Goal: Information Seeking & Learning: Understand process/instructions

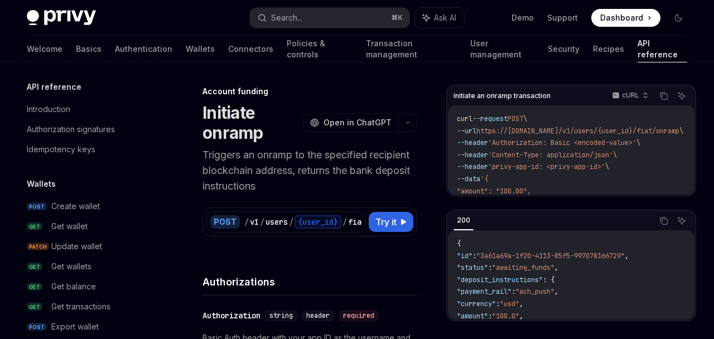
scroll to position [403, 0]
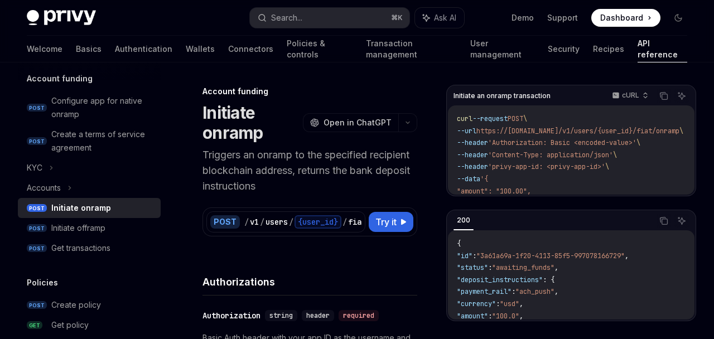
drag, startPoint x: 543, startPoint y: 197, endPoint x: 550, endPoint y: 197, distance: 7.3
click at [550, 197] on div "Initiate an onramp transaction cURL Copy Ask AI curl --request POST \ --url htt…" at bounding box center [571, 203] width 250 height 236
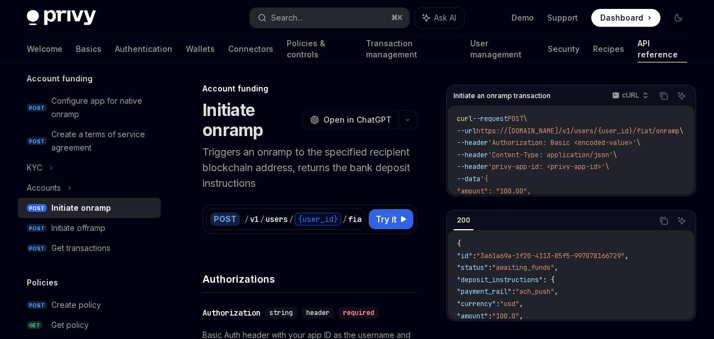
scroll to position [4, 0]
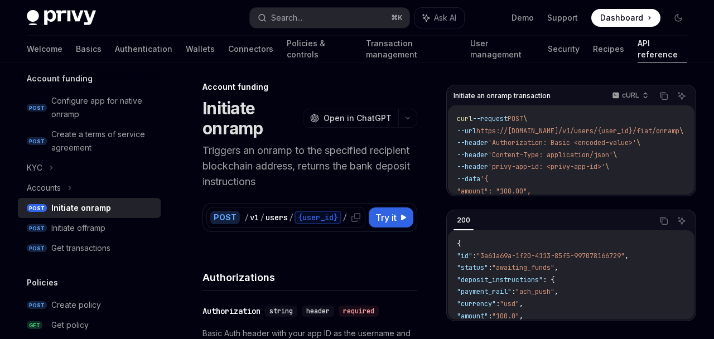
click at [331, 216] on div "{user_id}" at bounding box center [318, 217] width 47 height 13
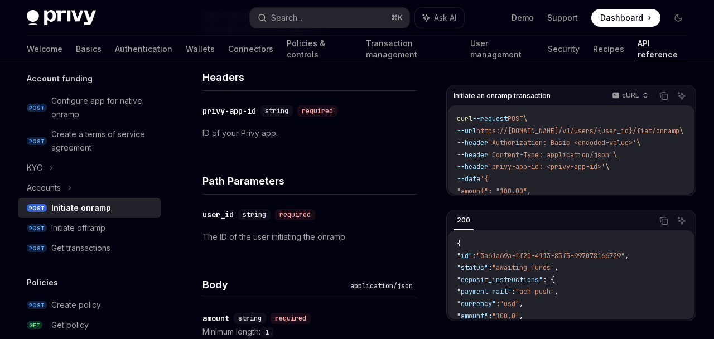
scroll to position [325, 0]
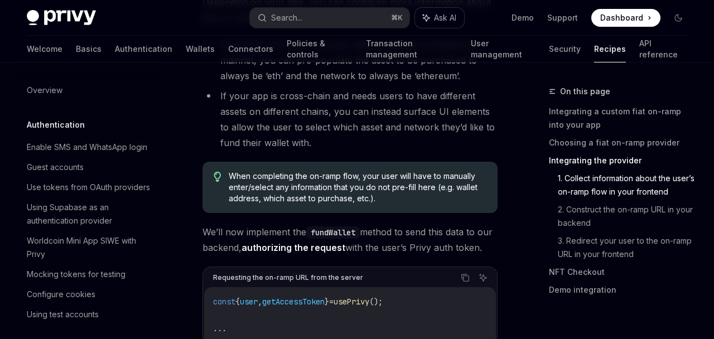
scroll to position [1884, 0]
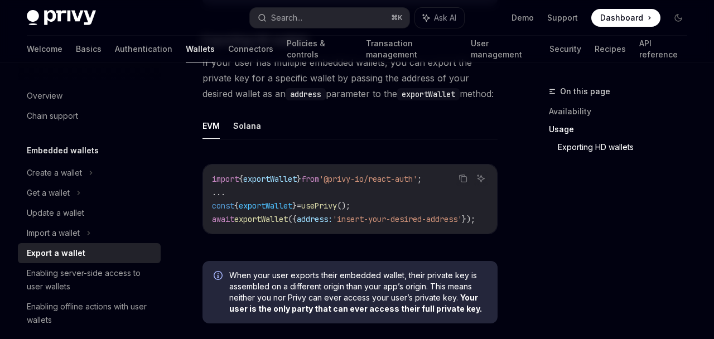
scroll to position [1198, 0]
